Goal: Navigation & Orientation: Go to known website

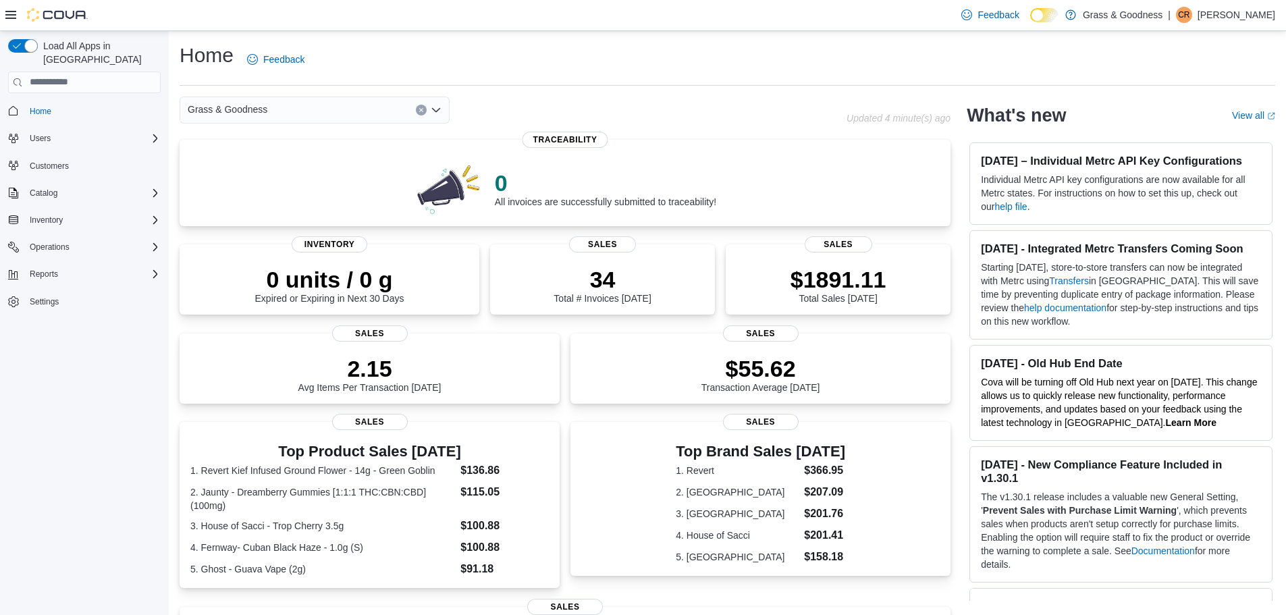
scroll to position [8, 0]
